Goal: Find specific page/section: Find specific page/section

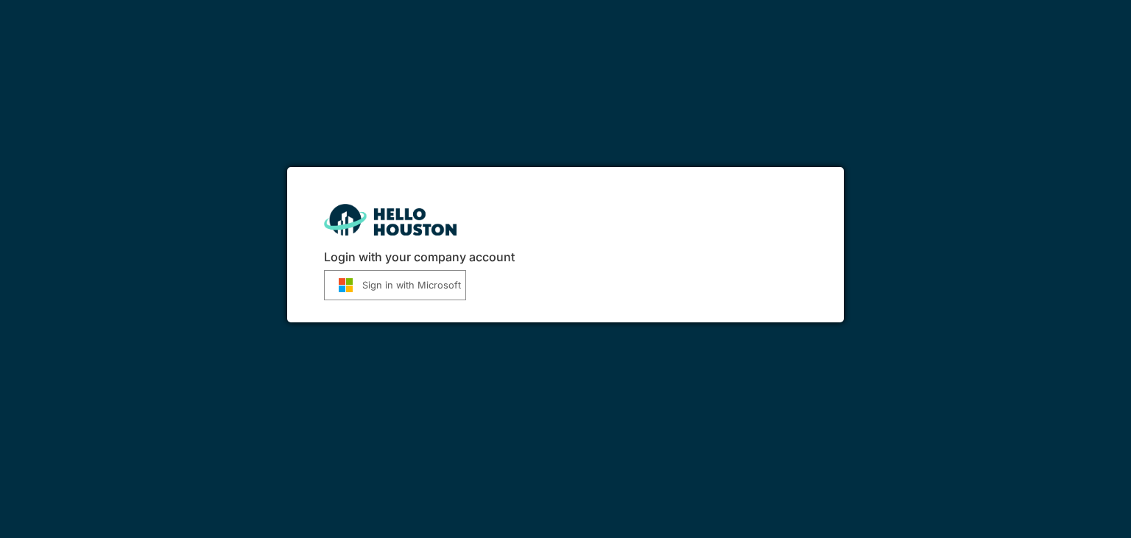
click at [396, 282] on button "Sign in with Microsoft" at bounding box center [395, 285] width 142 height 30
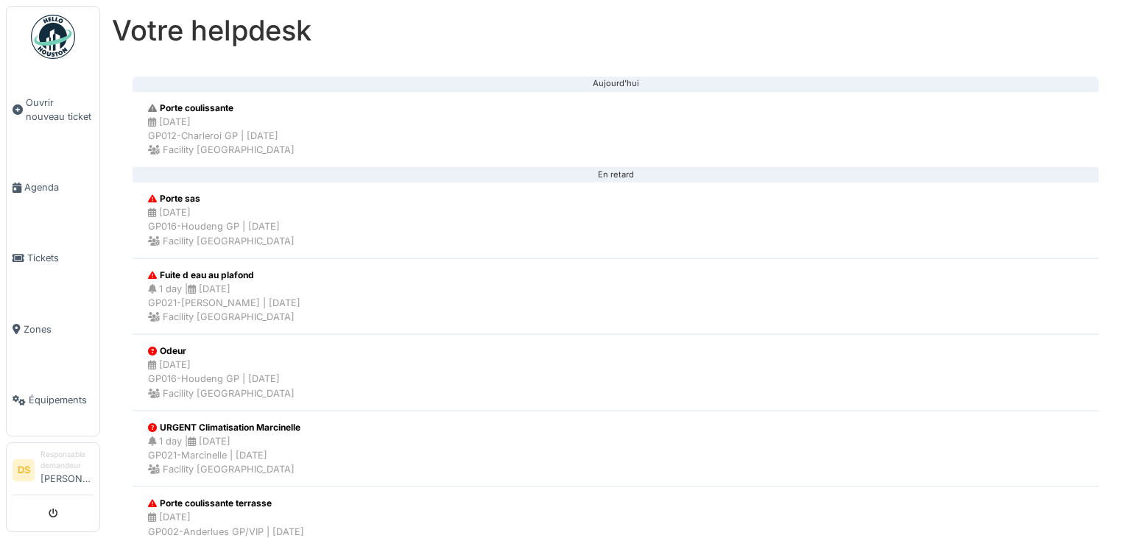
scroll to position [218, 0]
click at [458, 215] on li "Porte sas 15/09/2025 GP016-Houdeng GP | Il y a 15 jour(s) Facility Golden palace" at bounding box center [616, 218] width 966 height 77
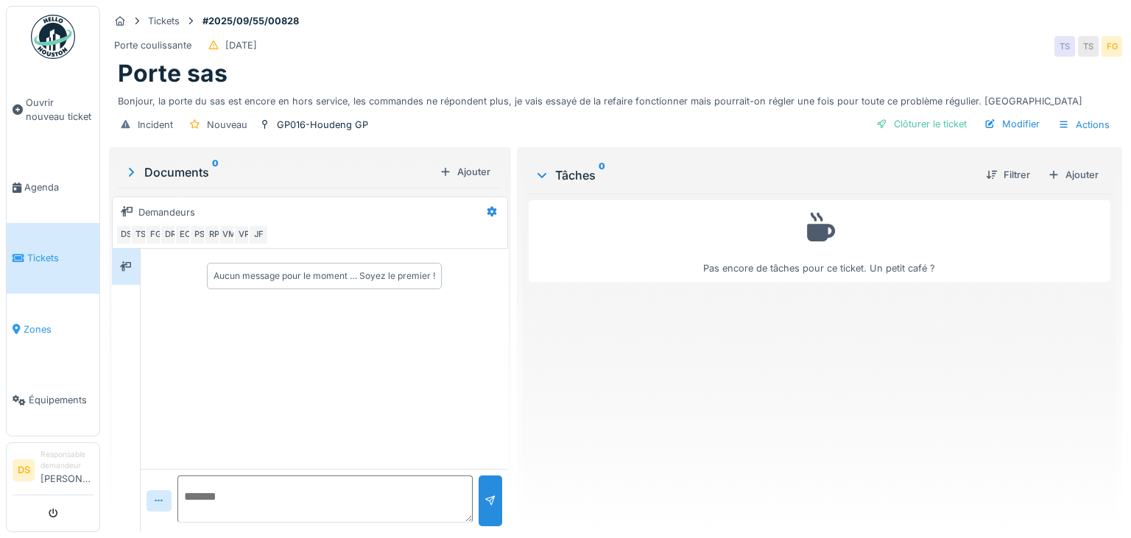
click at [40, 322] on span "Zones" at bounding box center [59, 329] width 70 height 14
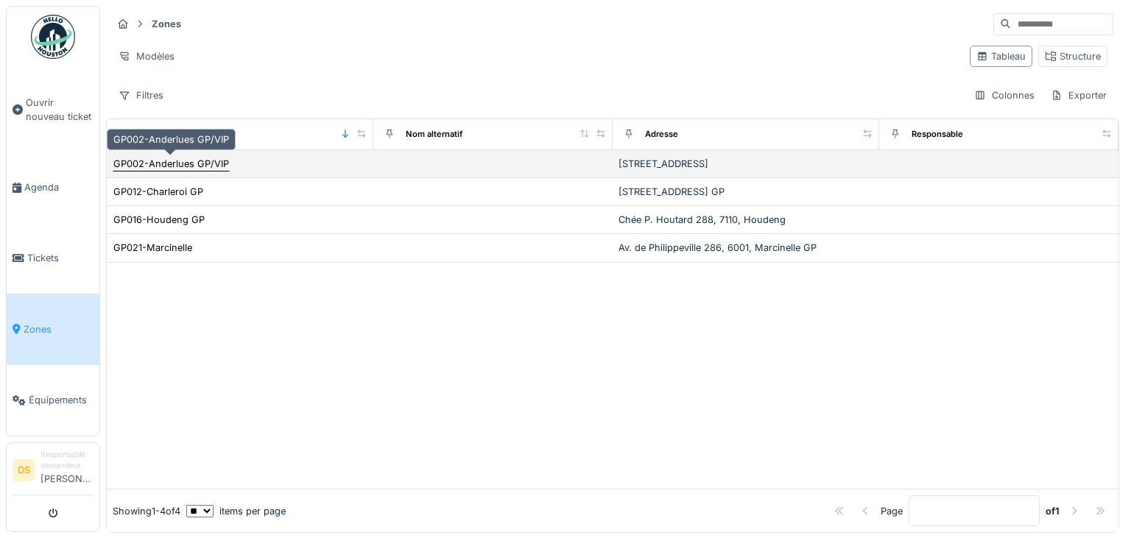
click at [177, 169] on div "GP002-Anderlues GP/VIP" at bounding box center [171, 163] width 117 height 15
